Goal: Task Accomplishment & Management: Use online tool/utility

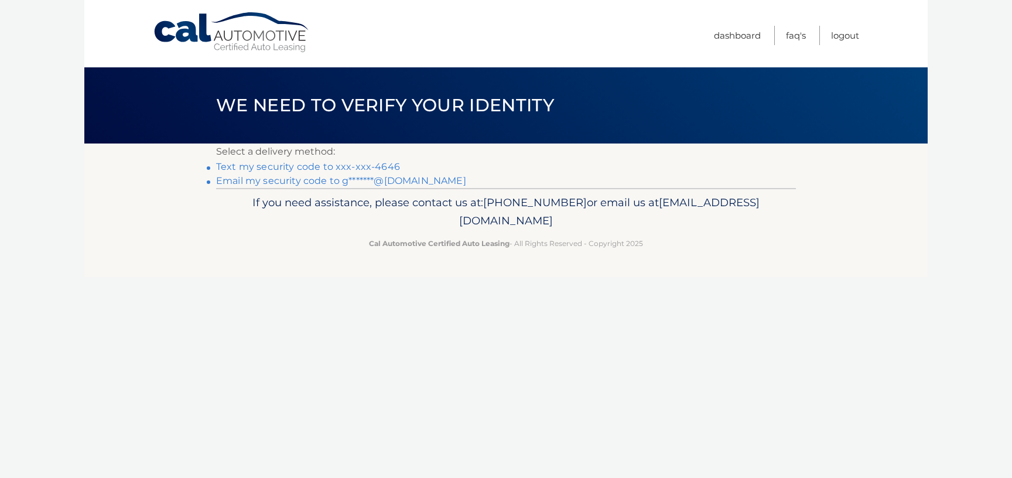
click at [323, 167] on link "Text my security code to xxx-xxx-4646" at bounding box center [308, 166] width 184 height 11
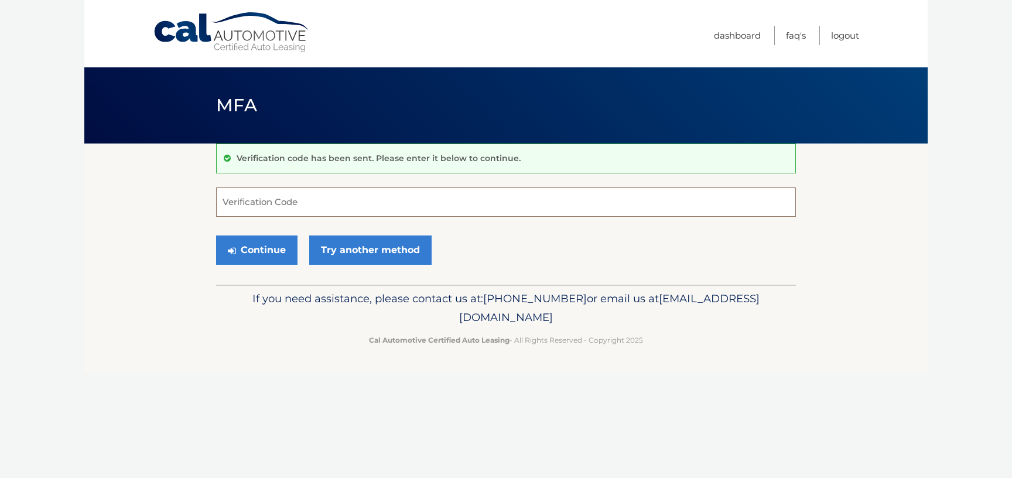
click at [266, 203] on input "Verification Code" at bounding box center [506, 201] width 580 height 29
type input "835533"
click at [254, 245] on button "Continue" at bounding box center [256, 249] width 81 height 29
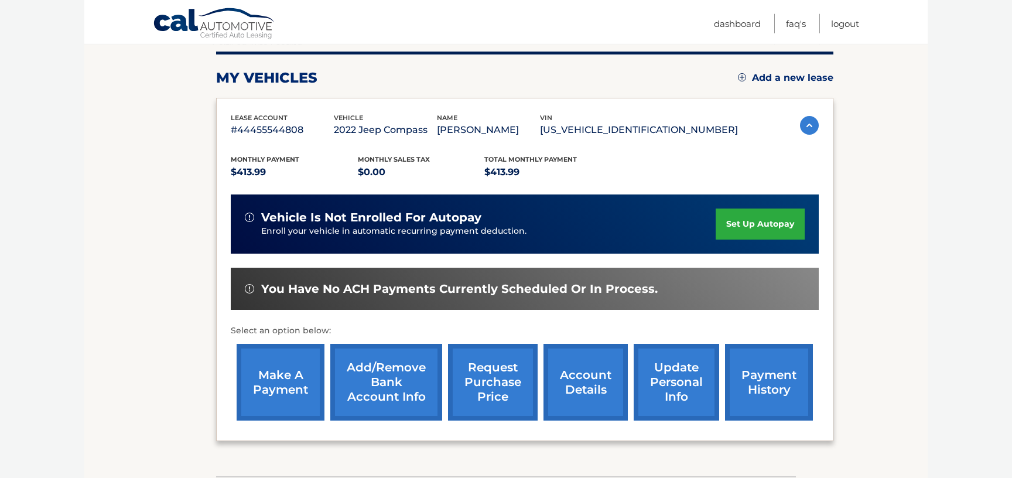
scroll to position [127, 0]
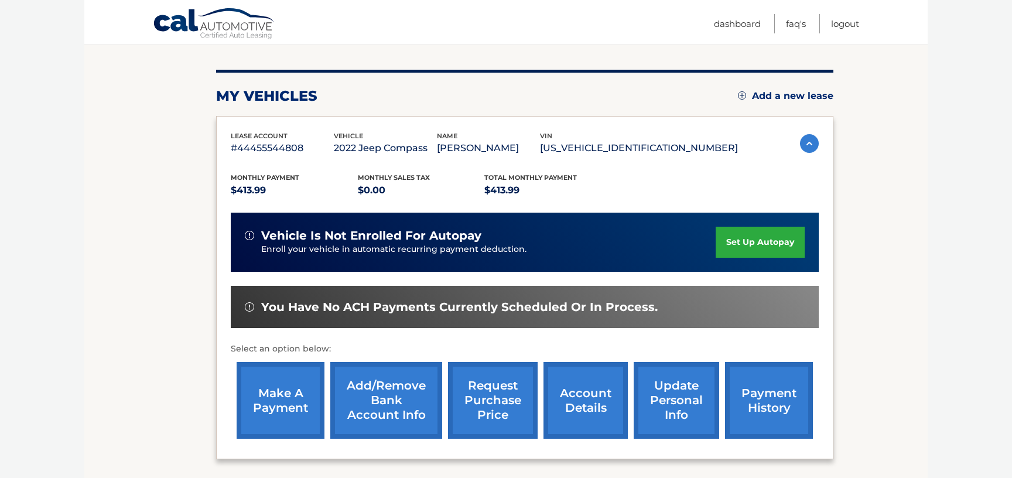
click at [281, 410] on link "make a payment" at bounding box center [281, 400] width 88 height 77
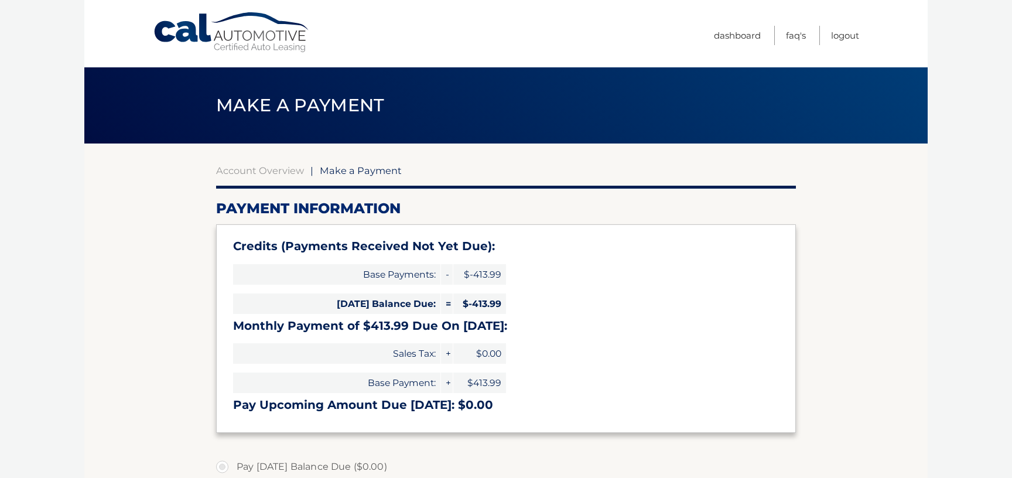
select select "NjdkMjgwNmQtMWI4Ny00MGNjLWEyY2YtYjA1ZDI3MGE1OTNk"
